Goal: Task Accomplishment & Management: Manage account settings

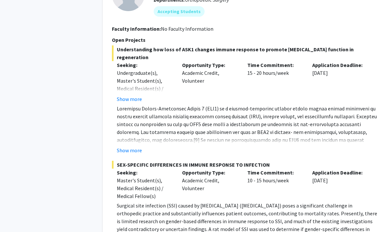
scroll to position [442, 0]
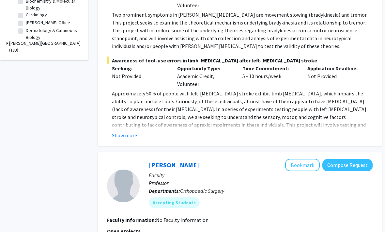
click at [308, 159] on button "Bookmark" at bounding box center [302, 165] width 35 height 12
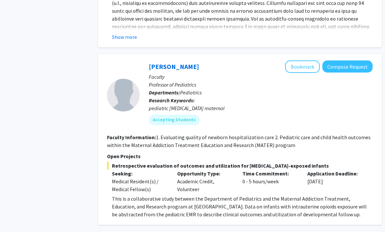
scroll to position [1244, 5]
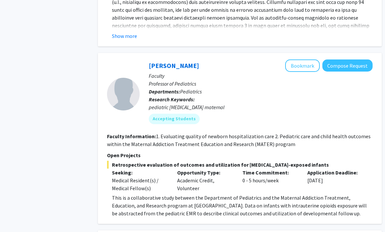
click at [310, 61] on button "Bookmark" at bounding box center [303, 66] width 35 height 12
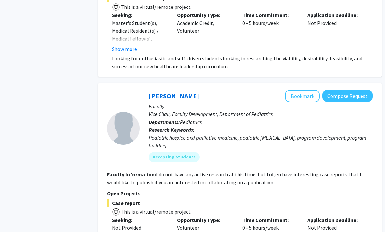
scroll to position [1874, 5]
click at [298, 90] on button "Bookmark" at bounding box center [303, 96] width 35 height 12
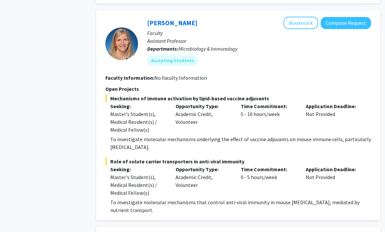
scroll to position [2117, 7]
click at [308, 17] on button "Bookmark" at bounding box center [301, 23] width 35 height 12
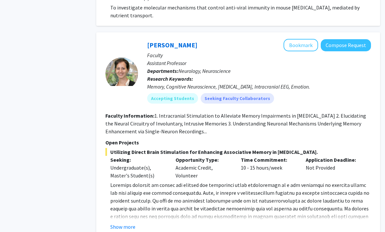
scroll to position [2352, 7]
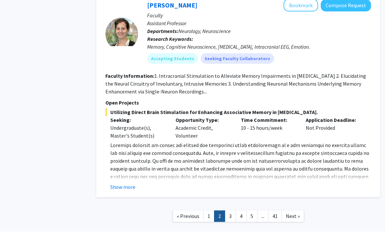
click at [230, 211] on link "3" at bounding box center [230, 216] width 11 height 11
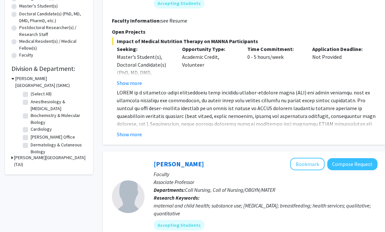
scroll to position [136, 0]
click at [12, 154] on icon at bounding box center [12, 157] width 2 height 7
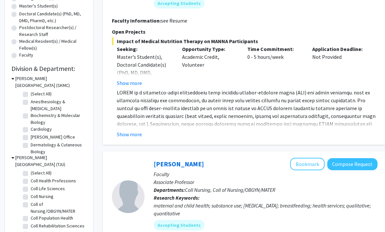
scroll to position [0, 0]
click at [31, 100] on label "Anesthesiology & [MEDICAL_DATA]" at bounding box center [58, 105] width 54 height 14
click at [31, 100] on input "Anesthesiology & [MEDICAL_DATA]" at bounding box center [33, 100] width 4 height 4
checkbox input "true"
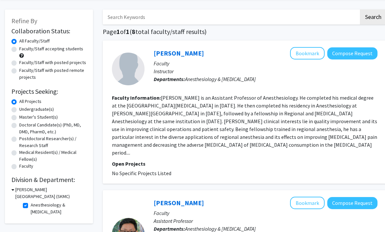
click at [15, 189] on h3 "[PERSON_NAME][GEOGRAPHIC_DATA] (SKMC)" at bounding box center [50, 193] width 71 height 14
click at [16, 189] on h3 "[PERSON_NAME][GEOGRAPHIC_DATA] (SKMC)" at bounding box center [50, 193] width 72 height 14
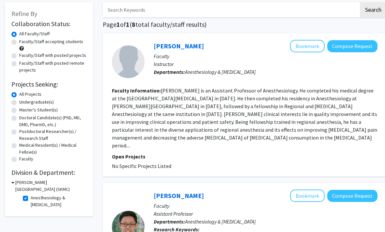
scroll to position [33, 0]
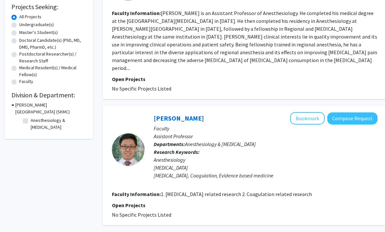
checkbox input "false"
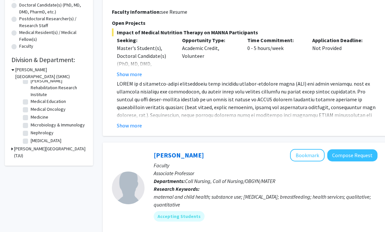
scroll to position [118, 0]
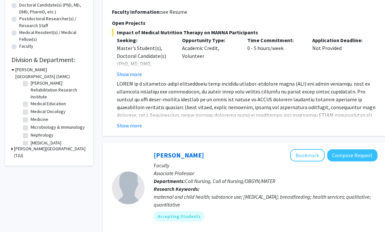
click at [31, 112] on label "Medical Oncology" at bounding box center [48, 111] width 35 height 7
click at [31, 112] on input "Medical Oncology" at bounding box center [33, 110] width 4 height 4
checkbox input "true"
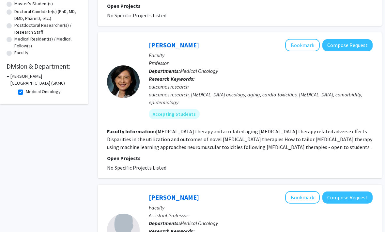
scroll to position [139, 5]
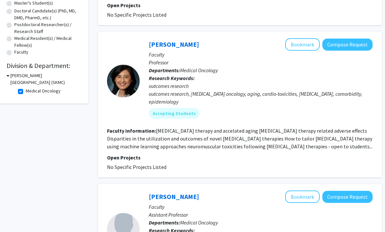
click at [311, 44] on button "Bookmark" at bounding box center [303, 45] width 35 height 12
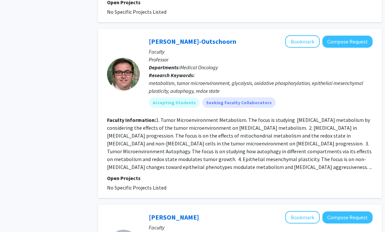
scroll to position [872, 5]
click at [310, 35] on button "Bookmark" at bounding box center [303, 41] width 35 height 12
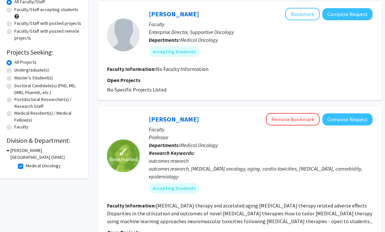
scroll to position [0, 5]
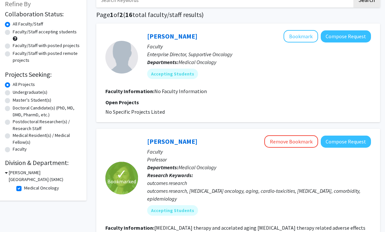
click at [24, 186] on label "Medical Oncology" at bounding box center [41, 187] width 35 height 7
click at [24, 186] on input "Medical Oncology" at bounding box center [26, 186] width 4 height 4
checkbox input "false"
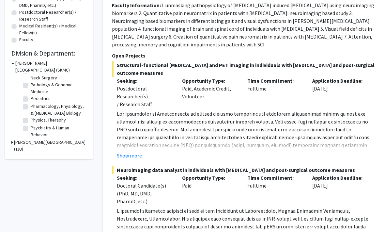
scroll to position [229, 0]
click at [31, 98] on label "Pediatrics" at bounding box center [41, 99] width 20 height 7
click at [31, 98] on input "Pediatrics" at bounding box center [33, 98] width 4 height 4
checkbox input "true"
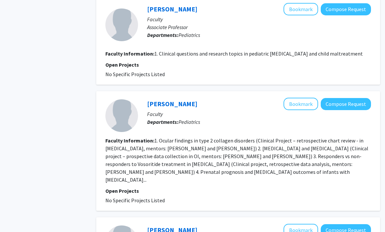
scroll to position [964, 7]
click at [303, 104] on button "Bookmark" at bounding box center [301, 103] width 35 height 12
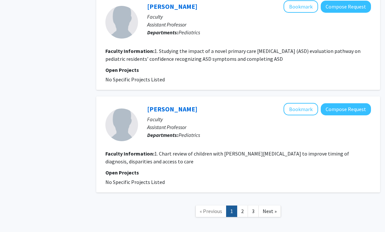
scroll to position [1376, 7]
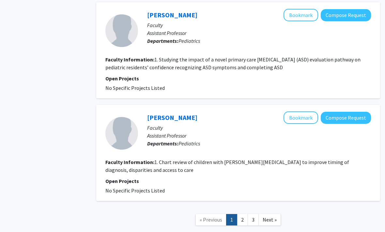
click at [238, 214] on link "2" at bounding box center [242, 219] width 11 height 11
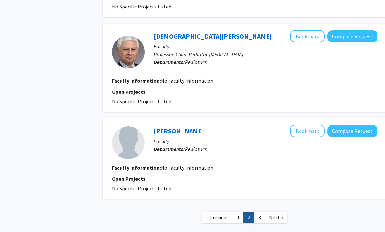
scroll to position [864, 0]
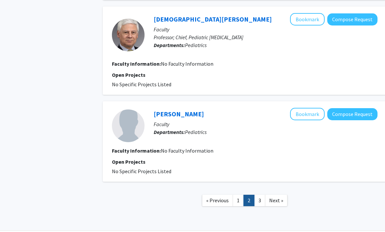
click at [312, 20] on button "Bookmark" at bounding box center [307, 19] width 35 height 12
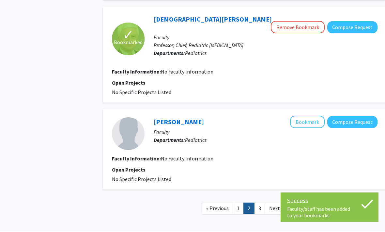
click at [256, 203] on link "3" at bounding box center [259, 208] width 11 height 11
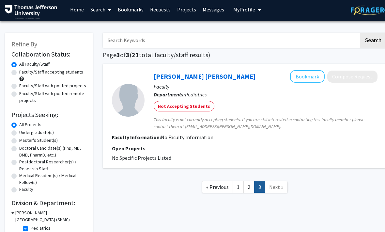
scroll to position [23, 0]
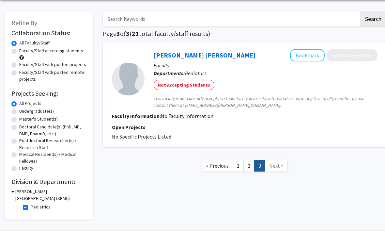
click at [20, 209] on div "[PERSON_NAME][GEOGRAPHIC_DATA] (SKMC) Pediatrics Pediatrics" at bounding box center [48, 200] width 75 height 25
click at [31, 208] on label "Pediatrics" at bounding box center [41, 207] width 20 height 7
click at [31, 208] on input "Pediatrics" at bounding box center [33, 206] width 4 height 4
checkbox input "false"
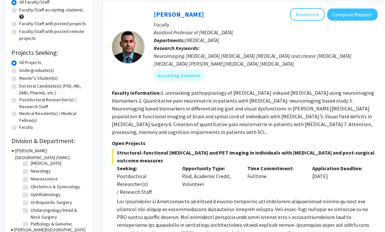
scroll to position [179, 0]
click at [31, 191] on label "Ophthalmology" at bounding box center [46, 194] width 30 height 7
click at [31, 191] on input "Ophthalmology" at bounding box center [33, 193] width 4 height 4
checkbox input "true"
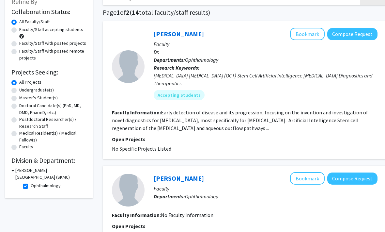
scroll to position [32, 0]
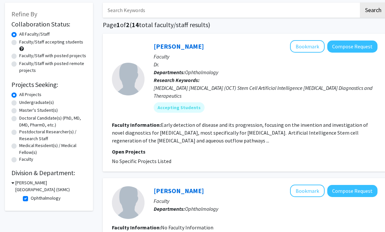
click at [314, 48] on button "Bookmark" at bounding box center [307, 46] width 35 height 12
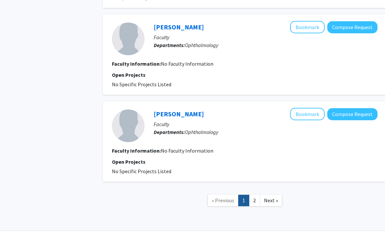
scroll to position [811, 0]
click at [254, 199] on link "2" at bounding box center [254, 200] width 11 height 11
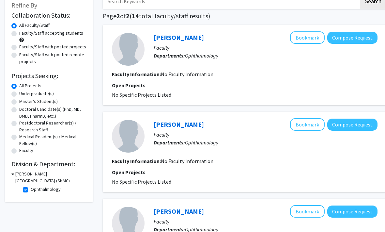
scroll to position [41, 0]
click at [31, 189] on label "Ophthalmology" at bounding box center [46, 189] width 30 height 7
click at [31, 189] on input "Ophthalmology" at bounding box center [33, 188] width 4 height 4
checkbox input "false"
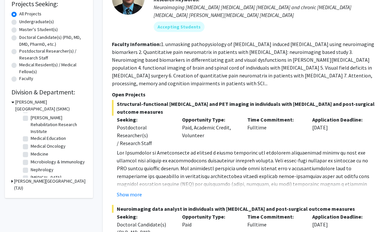
scroll to position [116, 0]
click at [31, 144] on label "Medical Oncology" at bounding box center [48, 145] width 35 height 7
click at [31, 144] on input "Medical Oncology" at bounding box center [33, 144] width 4 height 4
checkbox input "true"
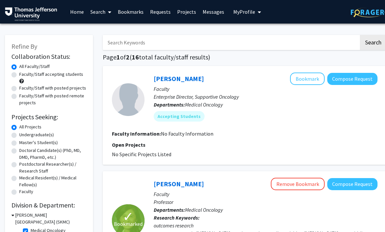
click at [107, 11] on span at bounding box center [108, 12] width 6 height 23
click at [122, 31] on span "Faculty/Staff" at bounding box center [111, 30] width 48 height 13
checkbox input "false"
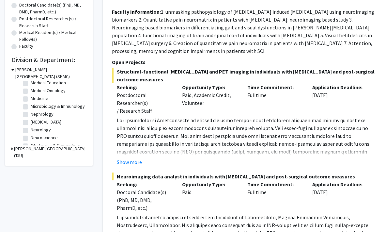
scroll to position [140, 0]
click at [31, 129] on label "Neurology" at bounding box center [41, 128] width 20 height 7
click at [31, 129] on input "Neurology" at bounding box center [33, 127] width 4 height 4
checkbox input "true"
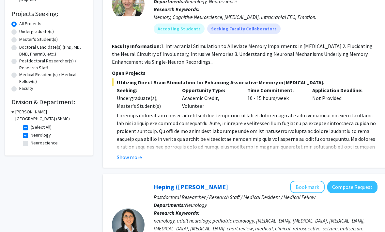
scroll to position [129, 0]
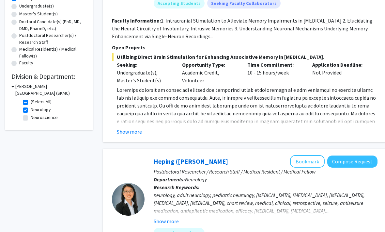
click at [31, 109] on label "Neurology" at bounding box center [41, 109] width 20 height 7
click at [31, 109] on input "Neurology" at bounding box center [33, 108] width 4 height 4
checkbox input "false"
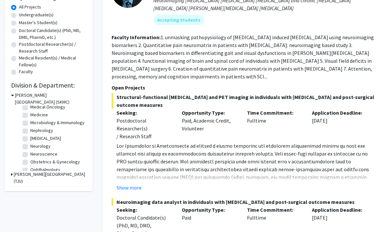
scroll to position [147, 0]
click at [30, 139] on label "[MEDICAL_DATA]" at bounding box center [45, 139] width 31 height 7
click at [30, 139] on input "[MEDICAL_DATA]" at bounding box center [32, 138] width 4 height 4
checkbox input "true"
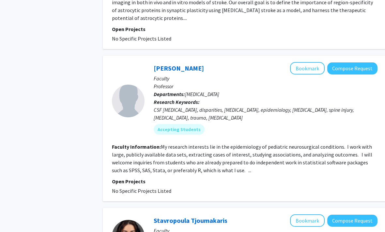
click at [308, 62] on button "Bookmark" at bounding box center [307, 68] width 35 height 12
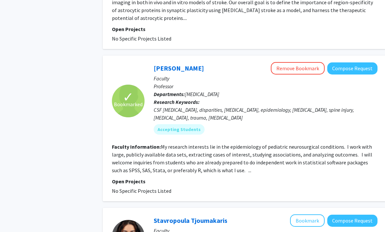
click at [264, 153] on fg-read-more "My research interests lie in the epidemiology of pediatric neurosurgical condit…" at bounding box center [242, 158] width 260 height 30
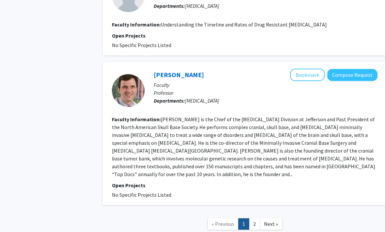
scroll to position [1608, 0]
click at [269, 221] on span "Next »" at bounding box center [271, 224] width 14 height 7
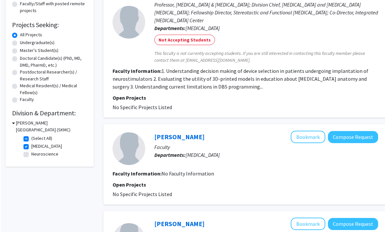
scroll to position [91, 0]
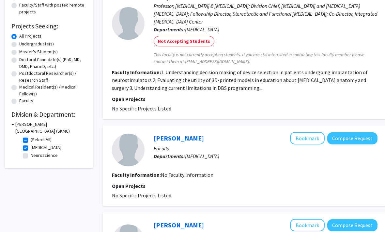
click at [32, 145] on label "[MEDICAL_DATA]" at bounding box center [46, 147] width 31 height 7
click at [32, 145] on input "[MEDICAL_DATA]" at bounding box center [33, 146] width 4 height 4
checkbox input "false"
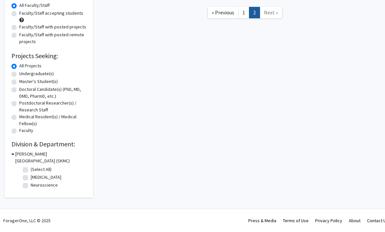
checkbox input "false"
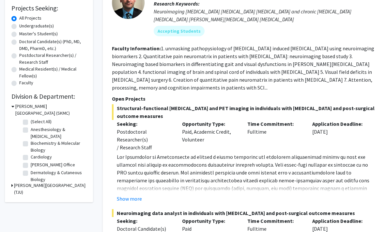
scroll to position [109, 0]
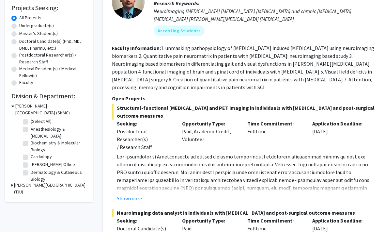
click at [31, 156] on label "Cardiology" at bounding box center [41, 156] width 21 height 7
click at [31, 156] on input "Cardiology" at bounding box center [33, 155] width 4 height 4
checkbox input "true"
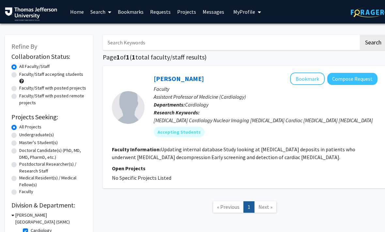
click at [129, 10] on link "Bookmarks" at bounding box center [131, 11] width 32 height 23
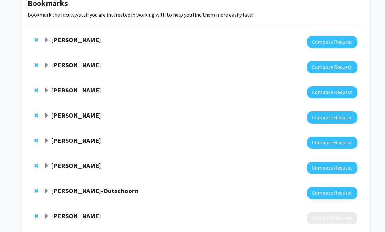
scroll to position [43, 0]
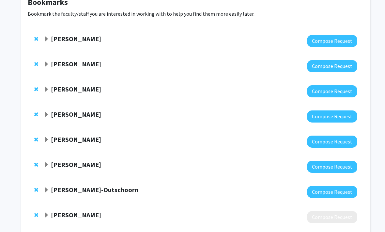
click at [48, 165] on span "Expand Grace Lu-Yao Bookmark" at bounding box center [46, 165] width 5 height 5
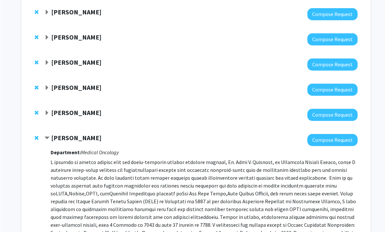
scroll to position [71, 0]
click at [51, 112] on strong "[PERSON_NAME]" at bounding box center [76, 112] width 50 height 8
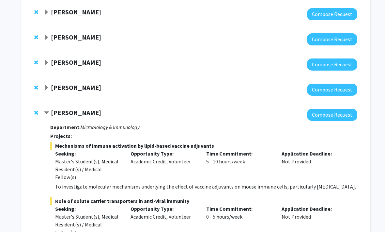
click at [53, 89] on strong "[PERSON_NAME]" at bounding box center [76, 87] width 50 height 8
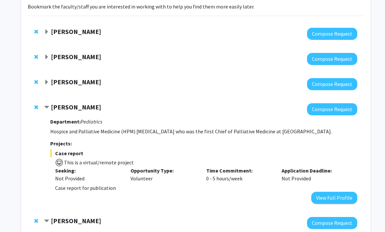
scroll to position [51, 0]
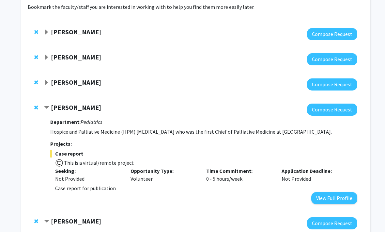
click at [48, 80] on span "Expand Neera Goyal Bookmark" at bounding box center [46, 82] width 5 height 5
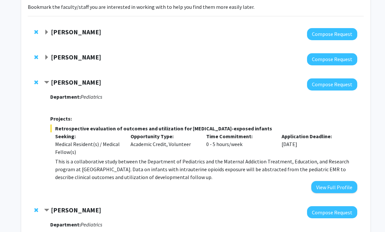
click at [58, 58] on strong "[PERSON_NAME]" at bounding box center [76, 57] width 50 height 8
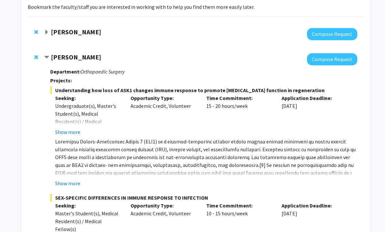
click at [61, 30] on strong "[PERSON_NAME]" at bounding box center [76, 32] width 50 height 8
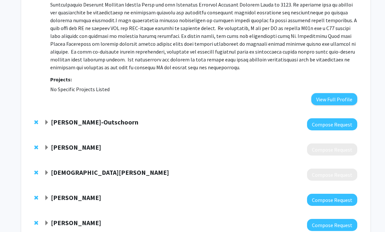
click at [51, 118] on strong "[PERSON_NAME]-Outschoorn" at bounding box center [94, 122] width 87 height 8
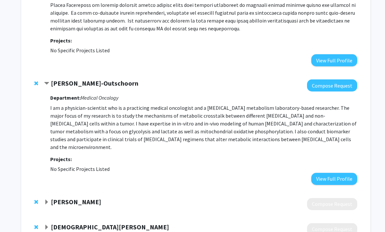
scroll to position [1334, 0]
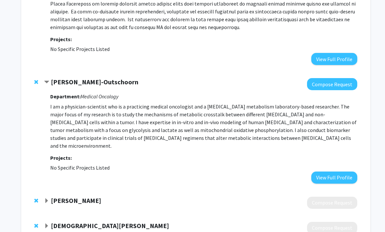
click at [48, 198] on span "Expand Ricki Carroll Bookmark" at bounding box center [46, 200] width 5 height 5
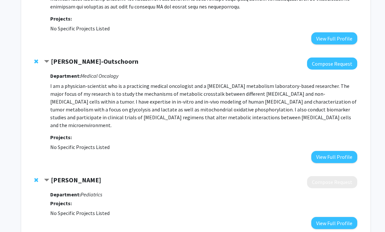
scroll to position [1420, 0]
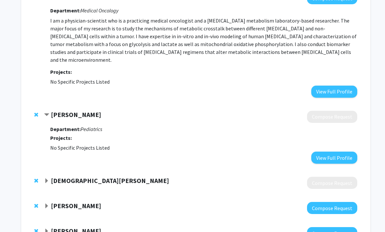
click at [51, 177] on strong "[DEMOGRAPHIC_DATA][PERSON_NAME]" at bounding box center [110, 181] width 118 height 8
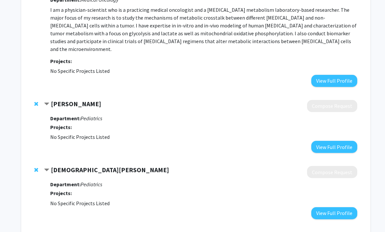
scroll to position [1454, 0]
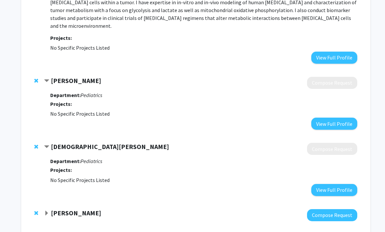
click at [48, 211] on span "Expand Joel Schuman Bookmark" at bounding box center [46, 213] width 5 height 5
click at [66, 76] on strong "[PERSON_NAME]" at bounding box center [76, 80] width 50 height 8
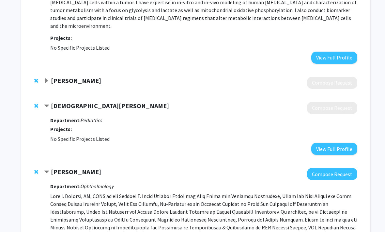
click at [67, 76] on strong "[PERSON_NAME]" at bounding box center [76, 80] width 50 height 8
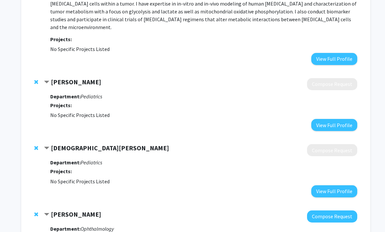
click at [330, 119] on button "View Full Profile" at bounding box center [334, 125] width 46 height 12
click at [324, 185] on button "View Full Profile" at bounding box center [334, 191] width 46 height 12
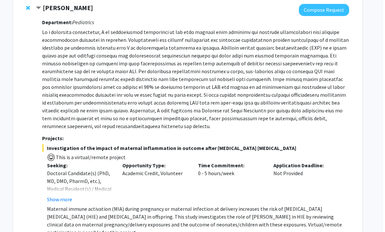
scroll to position [0, 7]
